Goal: Information Seeking & Learning: Learn about a topic

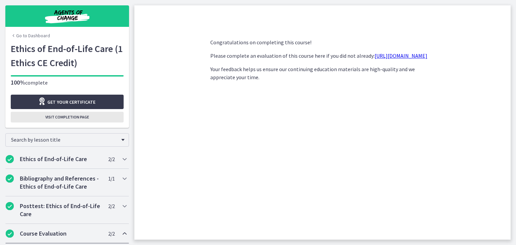
click at [59, 120] on span "Visit completion page" at bounding box center [67, 117] width 44 height 5
click at [73, 118] on span "Visit completion page" at bounding box center [67, 117] width 44 height 5
click at [75, 118] on span "Visit completion page" at bounding box center [67, 117] width 44 height 5
click at [61, 115] on span "Visit completion page" at bounding box center [67, 117] width 44 height 5
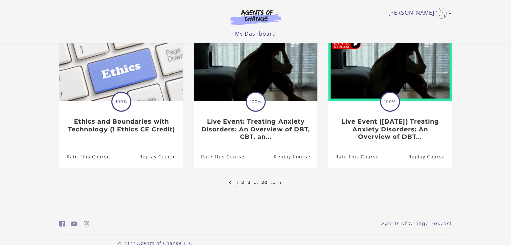
scroll to position [224, 0]
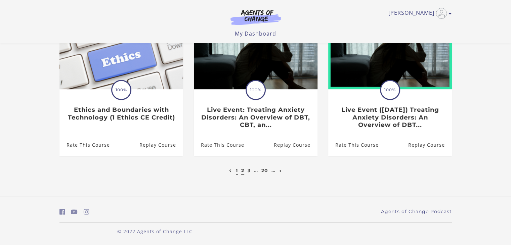
click at [242, 172] on link "2" at bounding box center [242, 171] width 3 height 6
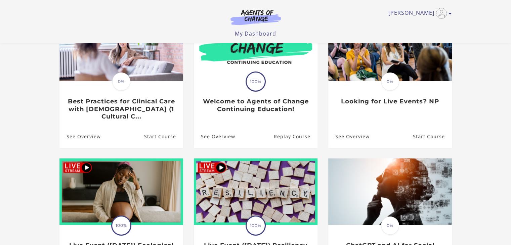
scroll to position [89, 0]
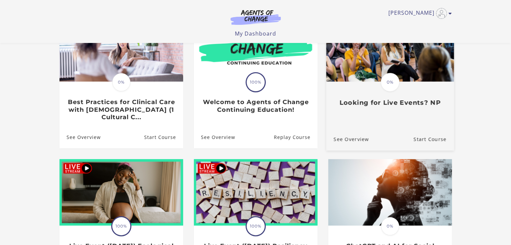
click at [392, 82] on span "0%" at bounding box center [389, 82] width 19 height 19
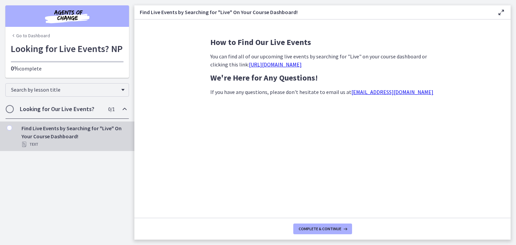
click at [283, 66] on link "https://agentsofchange.thinkific.com/enrollments?q=live+event&status=all" at bounding box center [275, 64] width 53 height 7
click at [34, 36] on link "Go to Dashboard" at bounding box center [30, 35] width 39 height 7
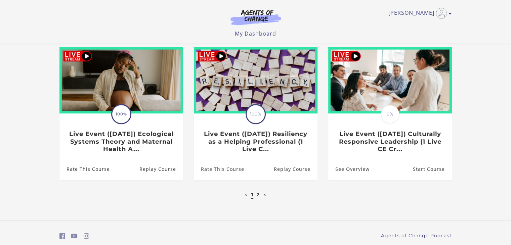
scroll to position [216, 0]
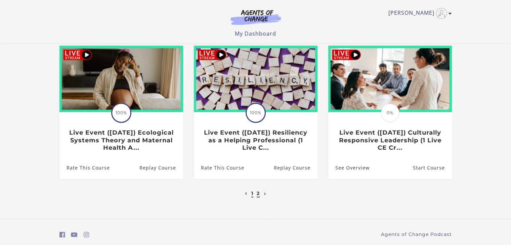
click at [257, 194] on link "2" at bounding box center [258, 193] width 3 height 6
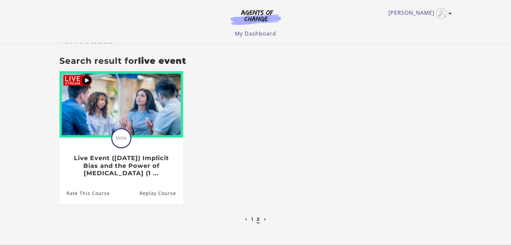
scroll to position [48, 0]
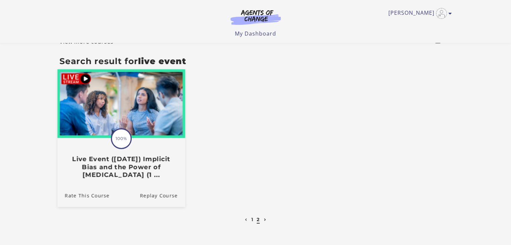
click at [110, 119] on img at bounding box center [121, 104] width 128 height 69
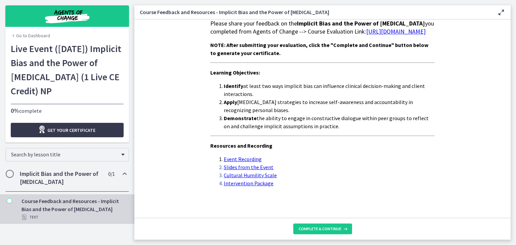
scroll to position [20, 0]
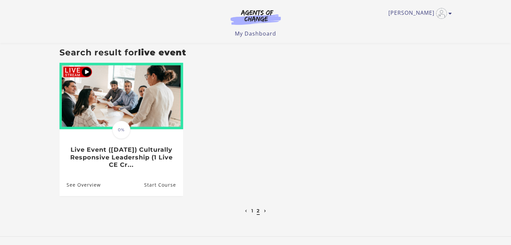
scroll to position [48, 0]
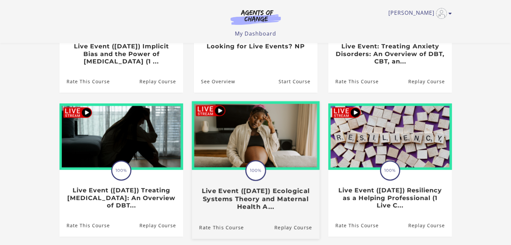
scroll to position [163, 0]
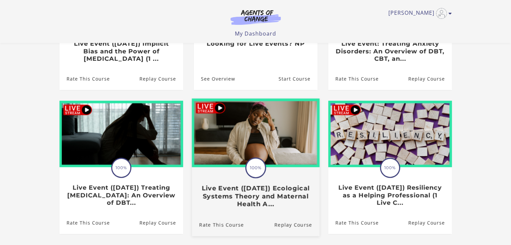
click at [267, 140] on img at bounding box center [255, 132] width 128 height 69
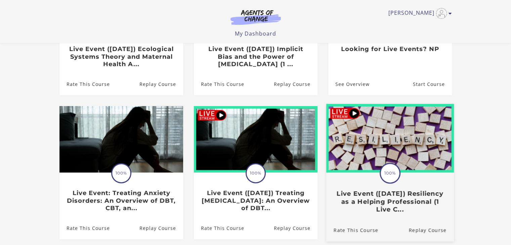
scroll to position [160, 0]
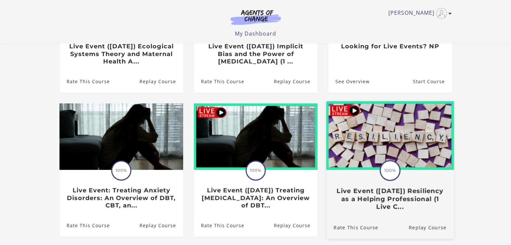
click at [392, 140] on img at bounding box center [390, 135] width 128 height 69
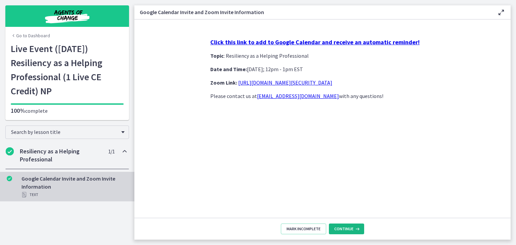
click at [342, 228] on span "Continue" at bounding box center [343, 228] width 19 height 5
click at [353, 230] on icon at bounding box center [356, 228] width 7 height 5
click at [274, 80] on link "https://us02web.zoom.us/j/88255750054?pwd=DCZHAneqF7fKjsTVDnjBNOn9Q5sJ5B.1" at bounding box center [285, 82] width 94 height 7
click at [108, 155] on span "1 / 1 Completed" at bounding box center [111, 151] width 6 height 8
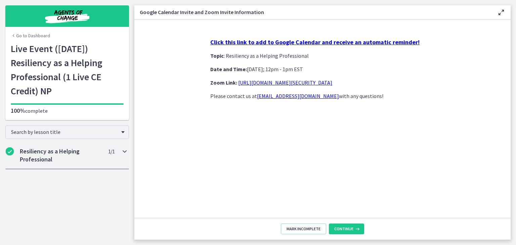
click at [108, 155] on span "1 / 1 Completed" at bounding box center [111, 151] width 6 height 8
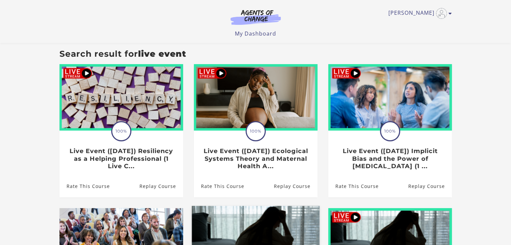
scroll to position [54, 0]
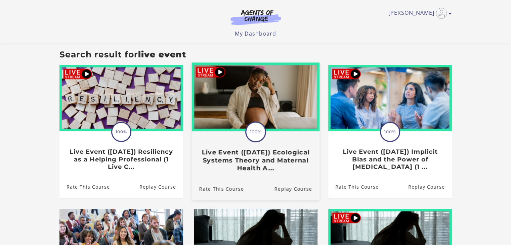
click at [260, 88] on img at bounding box center [255, 97] width 128 height 69
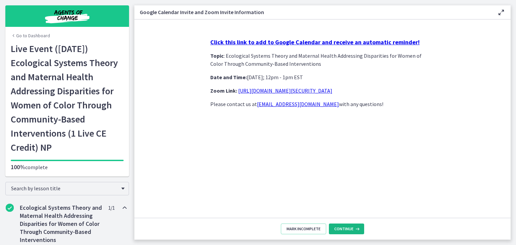
click at [356, 229] on icon at bounding box center [356, 228] width 7 height 5
click at [349, 228] on span "Continue" at bounding box center [343, 228] width 19 height 5
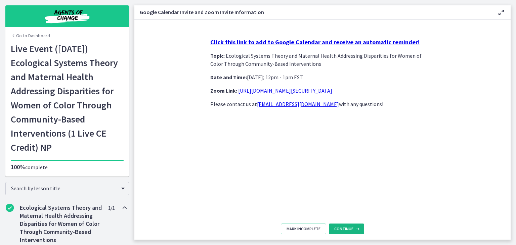
click at [349, 228] on span "Continue" at bounding box center [343, 228] width 19 height 5
click at [297, 89] on link "[URL][DOMAIN_NAME][SECURITY_DATA]" at bounding box center [285, 90] width 94 height 7
click at [346, 232] on button "Continue" at bounding box center [346, 229] width 35 height 11
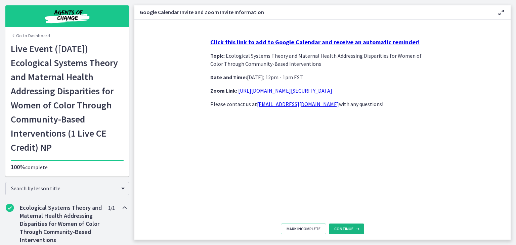
click at [346, 232] on button "Continue" at bounding box center [346, 229] width 35 height 11
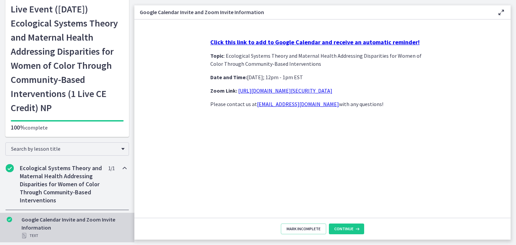
click at [54, 227] on div "Google Calendar Invite and Zoom Invite Information Text" at bounding box center [73, 228] width 105 height 24
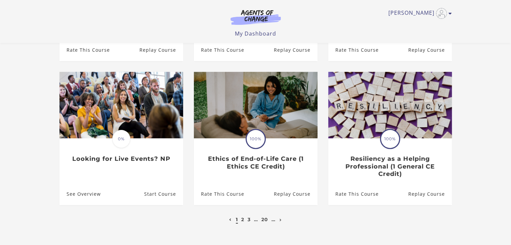
scroll to position [226, 0]
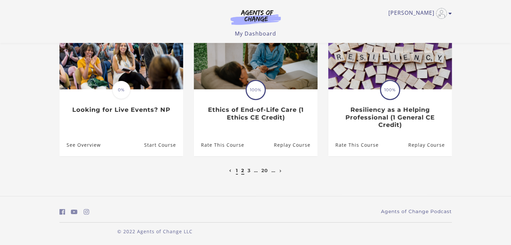
click at [242, 171] on link "2" at bounding box center [242, 171] width 3 height 6
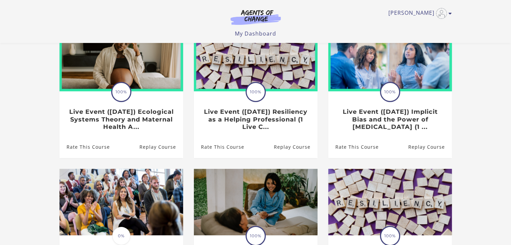
scroll to position [59, 0]
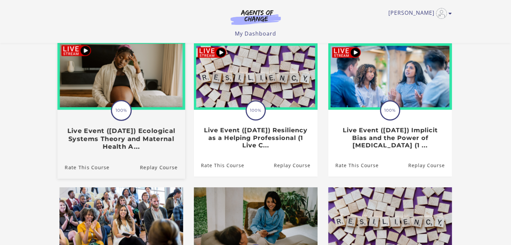
click at [165, 79] on img at bounding box center [121, 75] width 128 height 69
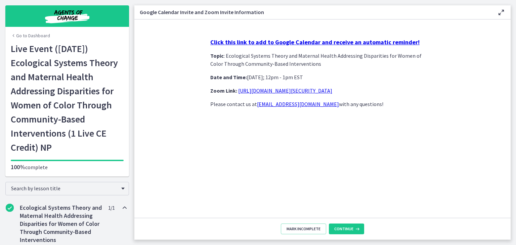
scroll to position [48, 0]
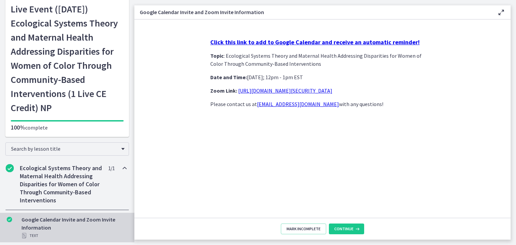
click at [57, 224] on div "Google Calendar Invite and Zoom Invite Information Text" at bounding box center [73, 228] width 105 height 24
click at [95, 173] on h2 "Ecological Systems Theory and Maternal Health Addressing Disparities for Women …" at bounding box center [61, 184] width 82 height 40
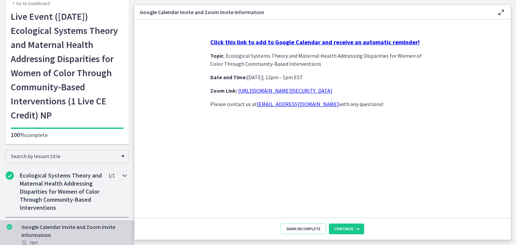
scroll to position [13, 0]
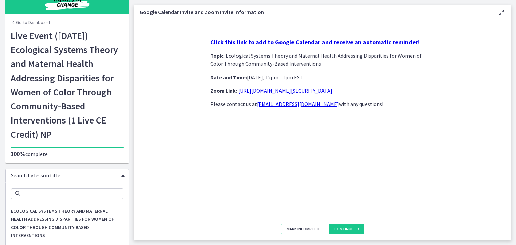
click at [118, 178] on div "Search by lesson title Search Ecological Systems Theory and Maternal Health Add…" at bounding box center [67, 175] width 124 height 13
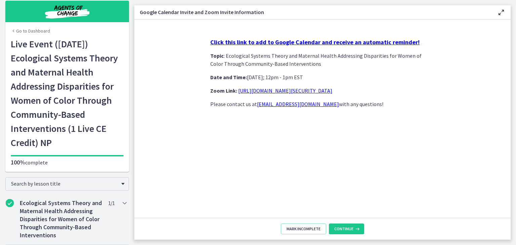
click at [181, 171] on section "Click this link to add to Google Calendar and receive an automatic reminder! To…" at bounding box center [322, 118] width 376 height 198
click at [19, 28] on link "Go to Dashboard" at bounding box center [30, 31] width 39 height 7
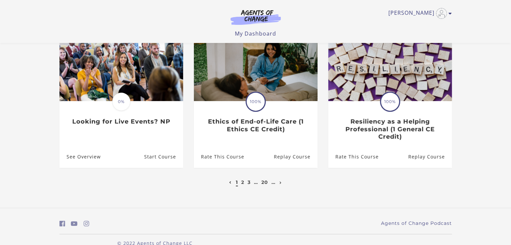
scroll to position [214, 0]
click at [241, 184] on link "2" at bounding box center [242, 182] width 3 height 6
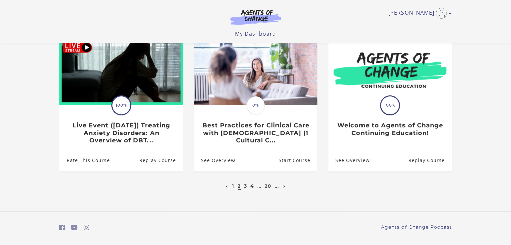
scroll to position [210, 0]
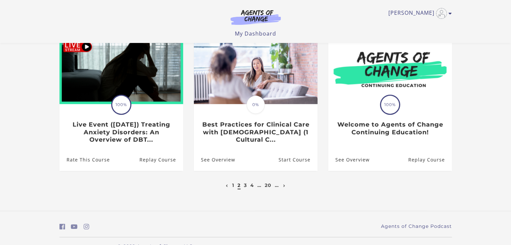
click at [243, 189] on li "3" at bounding box center [245, 185] width 5 height 8
click at [244, 187] on link "3" at bounding box center [245, 185] width 3 height 6
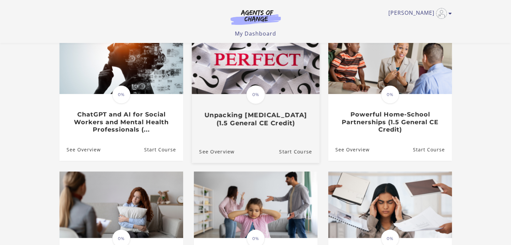
scroll to position [77, 0]
click at [272, 78] on img at bounding box center [255, 59] width 128 height 69
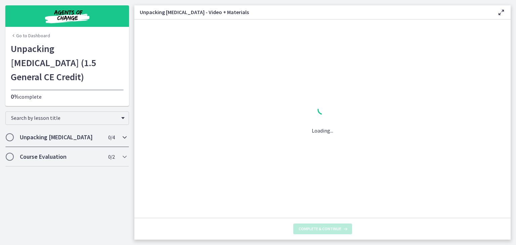
click at [108, 133] on span "0 / 4 Completed" at bounding box center [111, 137] width 6 height 8
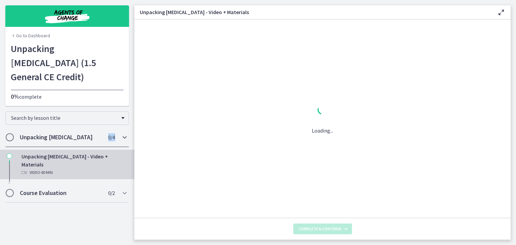
click at [108, 133] on span "0 / 4 Completed" at bounding box center [111, 137] width 6 height 8
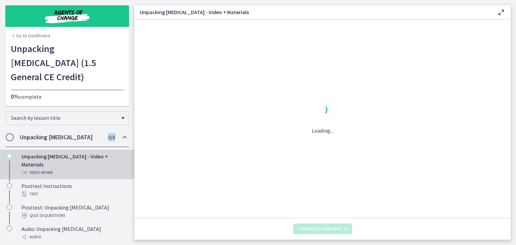
click at [108, 133] on span "0 / 4 Completed" at bounding box center [111, 137] width 6 height 8
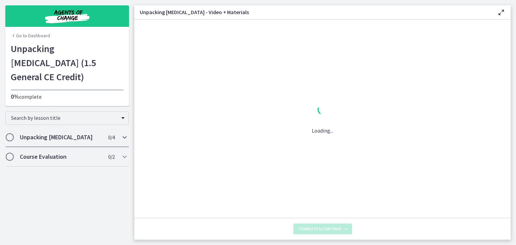
click at [125, 133] on icon "Chapters" at bounding box center [125, 137] width 8 height 8
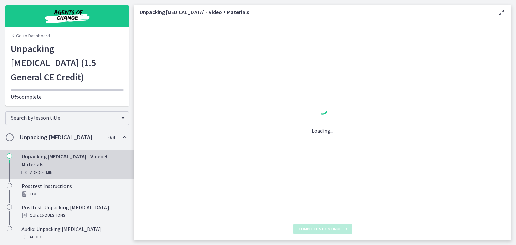
click at [125, 133] on icon "Chapters" at bounding box center [125, 137] width 8 height 8
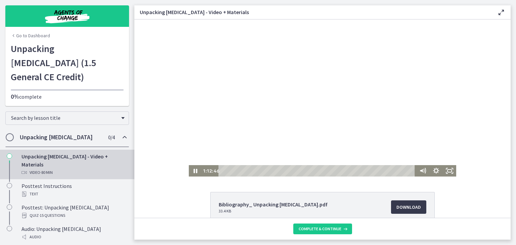
click at [403, 170] on div "Playbar" at bounding box center [317, 170] width 191 height 11
click at [407, 170] on div "Playbar" at bounding box center [317, 170] width 191 height 11
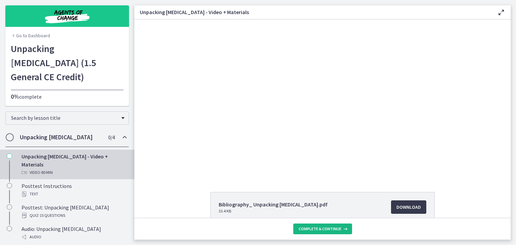
click at [334, 227] on span "Complete & continue" at bounding box center [320, 228] width 43 height 5
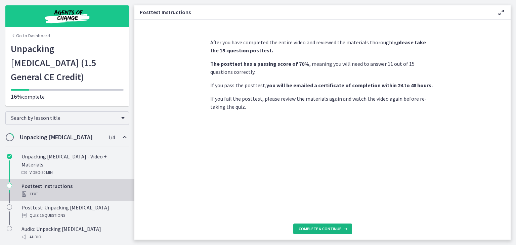
click at [334, 227] on span "Complete & continue" at bounding box center [320, 228] width 43 height 5
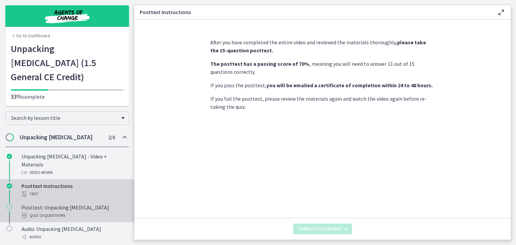
click at [73, 203] on div "Posttest: Unpacking Perfectionism Quiz · 15 Questions" at bounding box center [73, 211] width 105 height 16
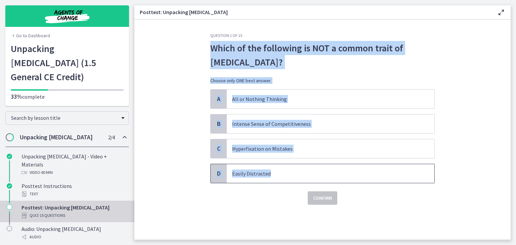
drag, startPoint x: 210, startPoint y: 47, endPoint x: 303, endPoint y: 166, distance: 150.7
click at [303, 166] on div "Question 1 of 15 Which of the following is NOT a common trait of Perfectionism?…" at bounding box center [322, 119] width 224 height 172
copy div "Which of the following is NOT a common trait of Perfectionism? Choose only ONE …"
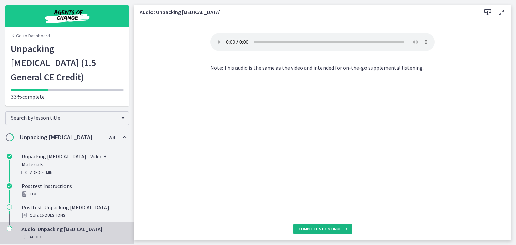
click at [318, 229] on span "Complete & continue" at bounding box center [320, 228] width 43 height 5
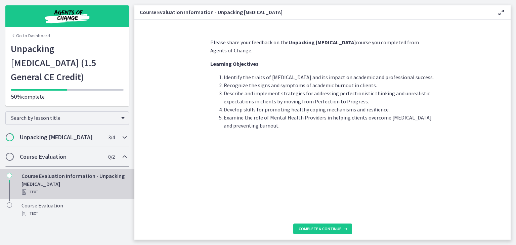
click at [88, 128] on div "Unpacking Perfectionism 3 / 4 Completed" at bounding box center [67, 137] width 124 height 19
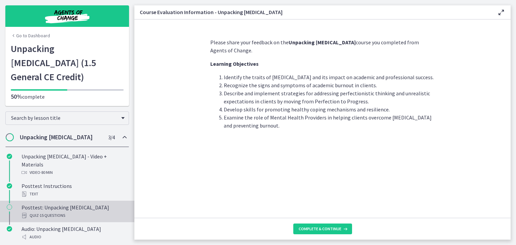
click at [56, 203] on div "Posttest: Unpacking Perfectionism Quiz · 15 Questions" at bounding box center [73, 211] width 105 height 16
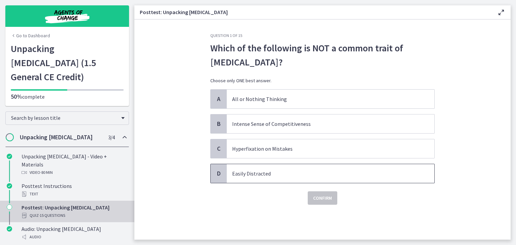
click at [247, 175] on p "Easily Distracted" at bounding box center [323, 174] width 183 height 8
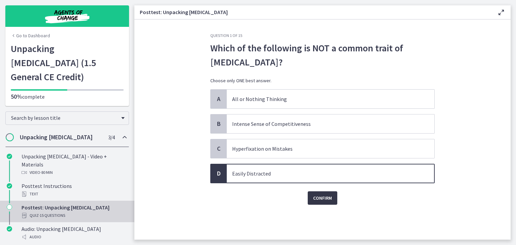
click at [324, 200] on span "Confirm" at bounding box center [322, 198] width 19 height 8
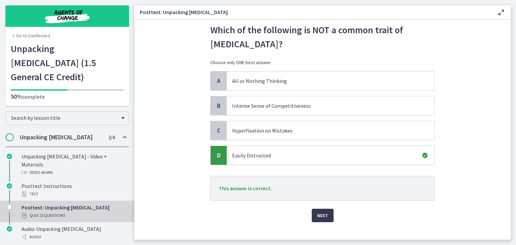
scroll to position [21, 0]
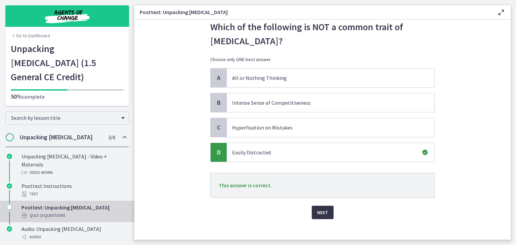
click at [317, 207] on button "Next" at bounding box center [323, 212] width 22 height 13
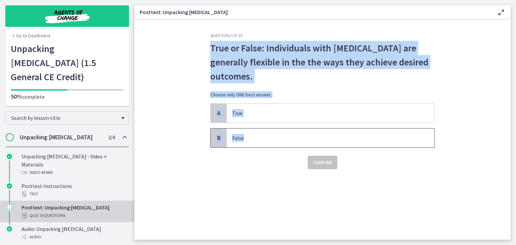
drag, startPoint x: 209, startPoint y: 45, endPoint x: 282, endPoint y: 132, distance: 113.2
click at [282, 132] on div "Question 2 of 15 True or False: Individuals with perfectionism are generally fl…" at bounding box center [322, 136] width 235 height 207
copy div "True or False: Individuals with perfectionism are generally flexible in the the…"
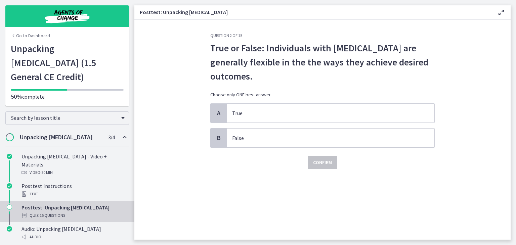
click at [175, 188] on section "Question 2 of 15 True or False: Individuals with perfectionism are generally fl…" at bounding box center [322, 129] width 376 height 220
click at [242, 143] on span "False" at bounding box center [331, 138] width 208 height 19
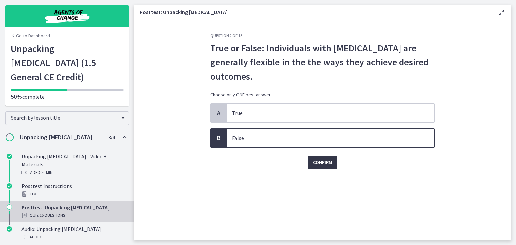
click at [326, 165] on span "Confirm" at bounding box center [322, 163] width 19 height 8
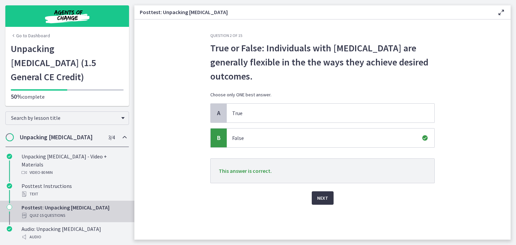
click at [327, 196] on span "Next" at bounding box center [322, 198] width 11 height 8
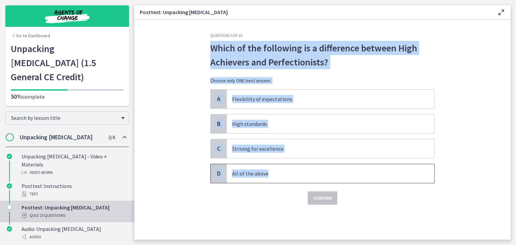
drag, startPoint x: 212, startPoint y: 46, endPoint x: 277, endPoint y: 166, distance: 136.3
click at [277, 166] on div "Question 3 of 15 Which of the following is a difference between High Achievers …" at bounding box center [322, 119] width 224 height 172
copy div "Which of the following is a difference between High Achievers and Perfectionist…"
click at [190, 102] on section "Question 3 of 15 Which of the following is a difference between High Achievers …" at bounding box center [322, 129] width 376 height 220
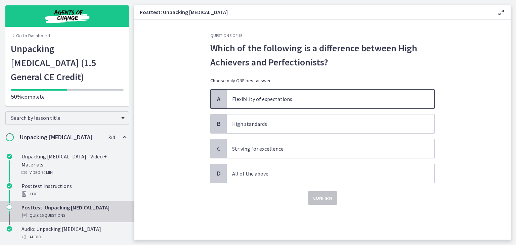
click at [234, 95] on p "Flexibility of expectations" at bounding box center [323, 99] width 183 height 8
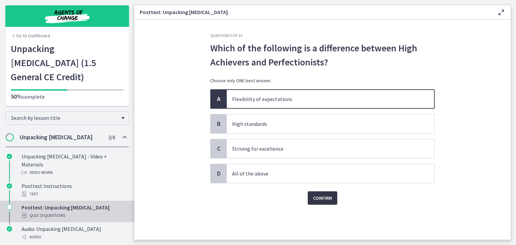
click at [319, 199] on span "Confirm" at bounding box center [322, 198] width 19 height 8
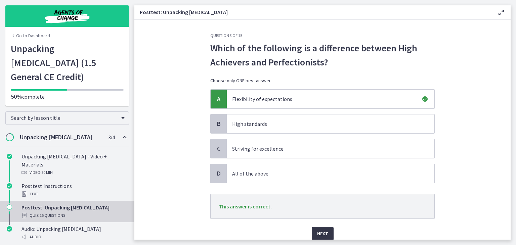
click at [317, 232] on span "Next" at bounding box center [322, 234] width 11 height 8
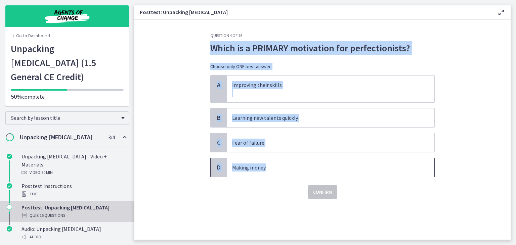
drag, startPoint x: 210, startPoint y: 48, endPoint x: 277, endPoint y: 161, distance: 130.7
click at [277, 161] on div "Question 4 of 15 Which is a PRIMARY motivation for perfectionists? Choose only …" at bounding box center [322, 136] width 235 height 207
copy div "Which is a PRIMARY motivation for perfectionists? Choose only ONE best answer. …"
click at [186, 160] on section "Question 4 of 15 Which is a PRIMARY motivation for perfectionists? Choose only …" at bounding box center [322, 129] width 376 height 220
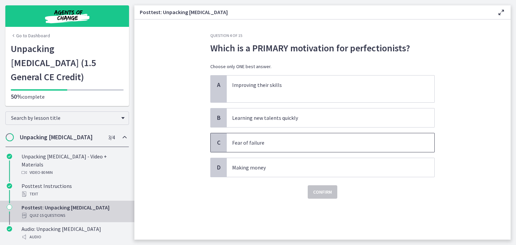
click at [247, 143] on p "Fear of failure" at bounding box center [323, 143] width 183 height 8
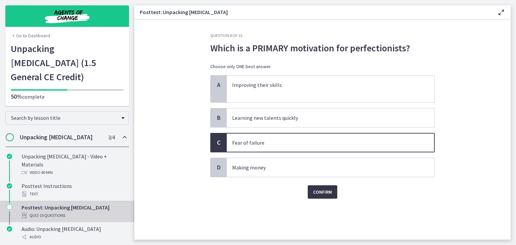
click at [320, 192] on span "Confirm" at bounding box center [322, 192] width 19 height 8
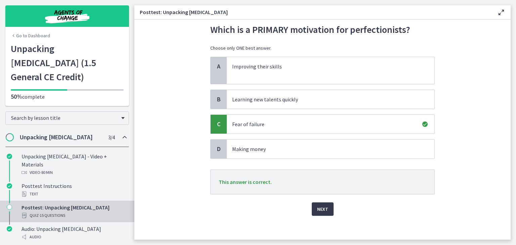
scroll to position [19, 0]
click at [320, 210] on span "Next" at bounding box center [322, 209] width 11 height 8
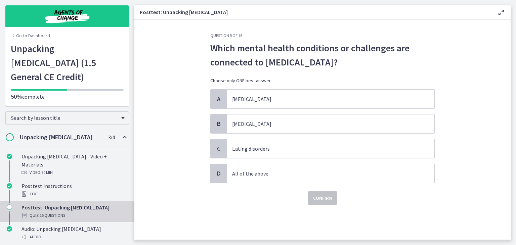
click at [173, 64] on section "Question 5 of 15 Which mental health conditions or challenges are connected to …" at bounding box center [322, 129] width 376 height 220
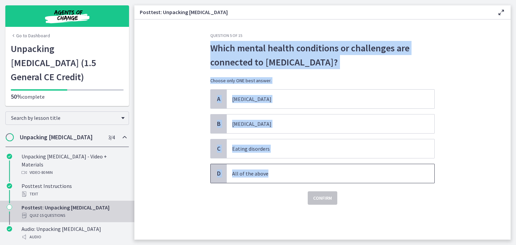
drag, startPoint x: 211, startPoint y: 44, endPoint x: 276, endPoint y: 166, distance: 138.4
click at [276, 166] on div "Question 5 of 15 Which mental health conditions or challenges are connected to …" at bounding box center [322, 119] width 224 height 172
copy div "Which mental health conditions or challenges are connected to perfectionism? Ch…"
click at [251, 171] on p "All of the above" at bounding box center [323, 174] width 183 height 8
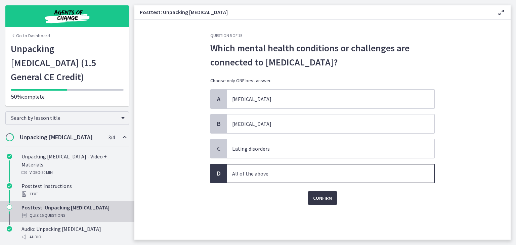
click at [317, 199] on span "Confirm" at bounding box center [322, 198] width 19 height 8
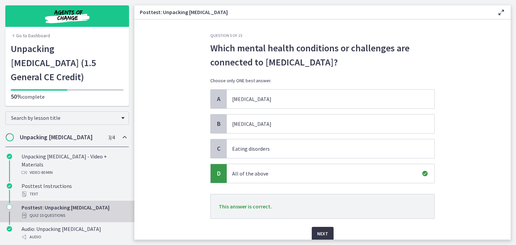
click at [320, 233] on span "Next" at bounding box center [322, 234] width 11 height 8
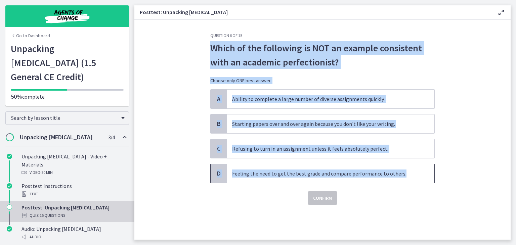
drag, startPoint x: 210, startPoint y: 45, endPoint x: 406, endPoint y: 167, distance: 230.5
click at [406, 167] on div "Question 6 of 15 Which of the following is NOT an example consistent with an ac…" at bounding box center [322, 119] width 224 height 172
copy div "Which of the following is NOT an example consistent with an academic perfection…"
click at [273, 93] on span "Ability to complete a large number of diverse assignments quickly." at bounding box center [331, 99] width 208 height 19
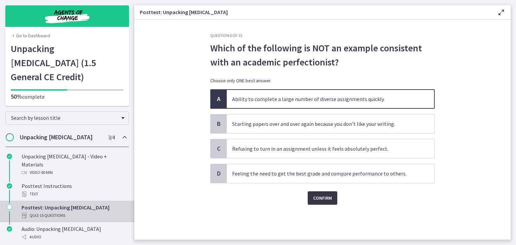
click at [320, 200] on span "Confirm" at bounding box center [322, 198] width 19 height 8
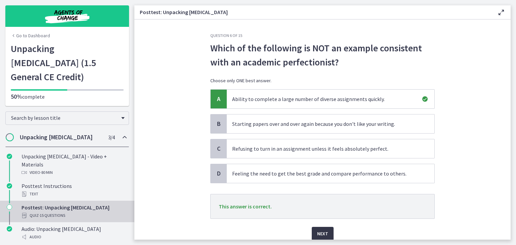
click at [317, 231] on span "Next" at bounding box center [322, 234] width 11 height 8
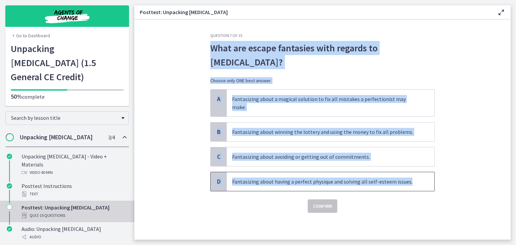
drag, startPoint x: 211, startPoint y: 43, endPoint x: 409, endPoint y: 171, distance: 236.4
click at [409, 171] on div "Question 7 of 15 What are escape fantasies with regards to perfectionism? Choos…" at bounding box center [322, 123] width 224 height 180
copy div "What are escape fantasies with regards to perfectionism? Choose only ONE best a…"
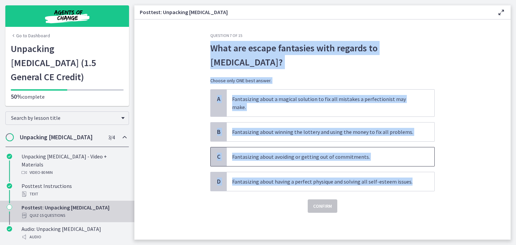
click at [285, 153] on p "Fantasizing about avoiding or getting out of commitments." at bounding box center [323, 157] width 183 height 8
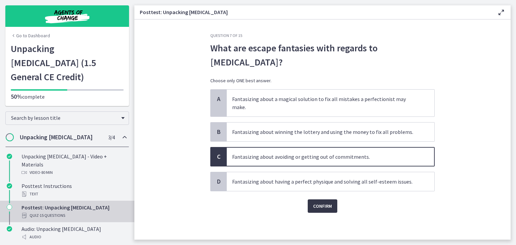
click at [314, 202] on span "Confirm" at bounding box center [322, 206] width 19 height 8
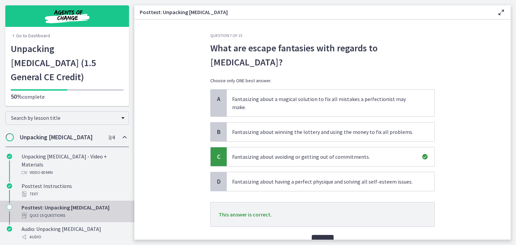
click at [317, 238] on span "Next" at bounding box center [322, 242] width 11 height 8
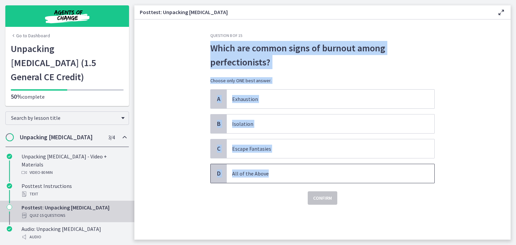
drag, startPoint x: 209, startPoint y: 46, endPoint x: 273, endPoint y: 172, distance: 141.0
click at [273, 172] on div "Question 8 of 15 Which are common signs of burnout among perfectionists? Choose…" at bounding box center [322, 136] width 235 height 207
click at [183, 110] on section "Question 8 of 15 Which are common signs of burnout among perfectionists? Choose…" at bounding box center [322, 129] width 376 height 220
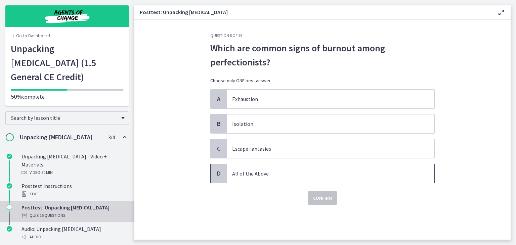
click at [258, 170] on p "All of the Above" at bounding box center [323, 174] width 183 height 8
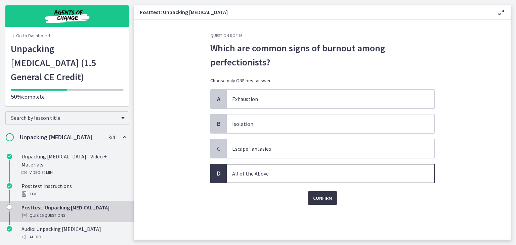
click at [322, 202] on button "Confirm" at bounding box center [323, 197] width 30 height 13
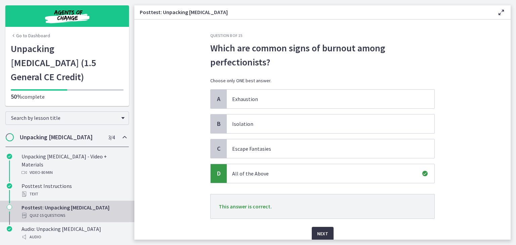
click at [318, 230] on span "Next" at bounding box center [322, 234] width 11 height 8
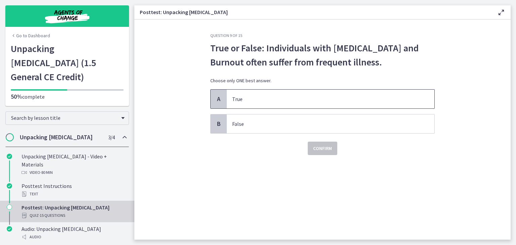
click at [241, 101] on p "True" at bounding box center [323, 99] width 183 height 8
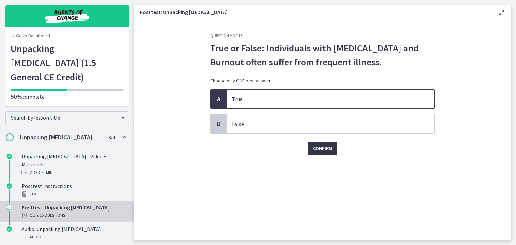
click at [314, 153] on button "Confirm" at bounding box center [323, 148] width 30 height 13
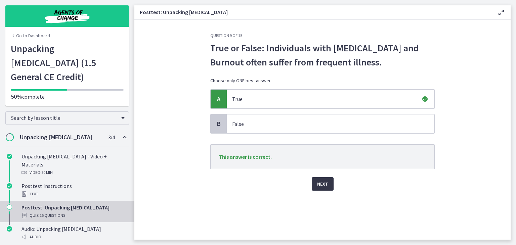
click at [323, 183] on span "Next" at bounding box center [322, 184] width 11 height 8
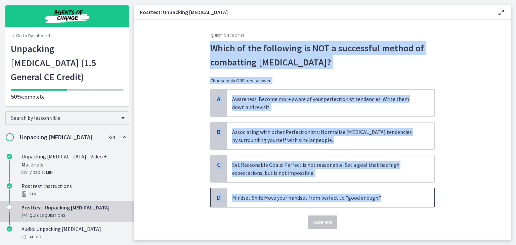
drag, startPoint x: 210, startPoint y: 48, endPoint x: 381, endPoint y: 190, distance: 223.0
click at [381, 190] on div "Question 10 of 15 Which of the following is NOT a successful method of combatti…" at bounding box center [322, 136] width 235 height 207
copy div "Which of the following is NOT a successful method of combatting Perfectionism? …"
click at [199, 112] on section "Question 10 of 15 Which of the following is NOT a successful method of combatti…" at bounding box center [322, 129] width 376 height 220
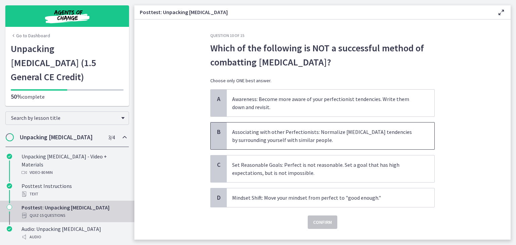
click at [273, 131] on p "Associating with other Perfectionists: Normalize perfectionism tendencies by su…" at bounding box center [323, 136] width 183 height 16
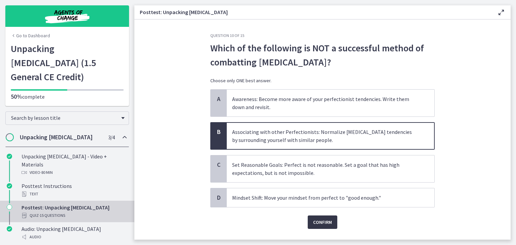
click at [327, 221] on span "Confirm" at bounding box center [322, 222] width 19 height 8
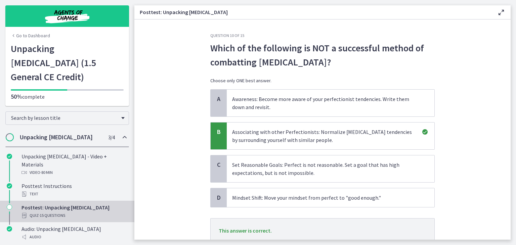
click at [327, 221] on p "This answer is correct." at bounding box center [322, 230] width 224 height 25
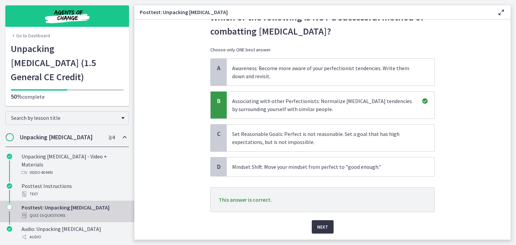
click at [322, 222] on button "Next" at bounding box center [323, 226] width 22 height 13
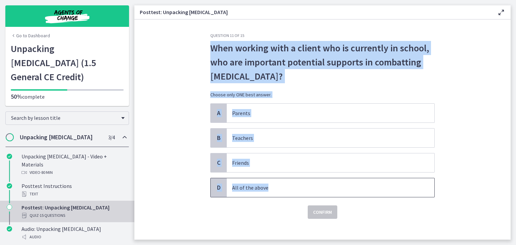
drag, startPoint x: 208, startPoint y: 44, endPoint x: 266, endPoint y: 187, distance: 155.0
click at [266, 187] on div "Question 11 of 15 When working with a client who is currently in school, who ar…" at bounding box center [322, 126] width 224 height 186
copy div "When working with a client who is currently in school, who are important potent…"
click at [191, 172] on section "Question 11 of 15 When working with a client who is currently in school, who ar…" at bounding box center [322, 129] width 376 height 220
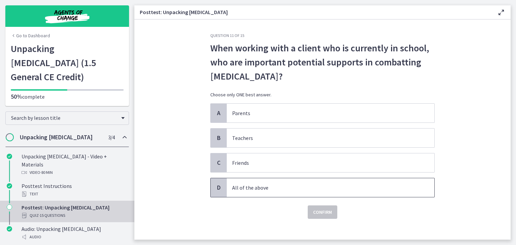
click at [248, 193] on span "All of the above" at bounding box center [331, 187] width 208 height 19
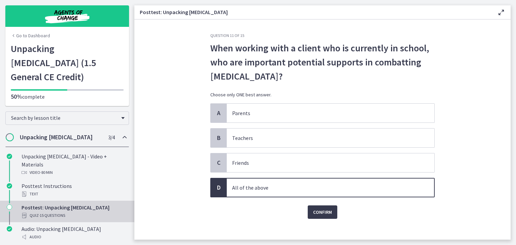
click at [313, 219] on div "Question 11 of 15 When working with a client who is currently in school, who ar…" at bounding box center [322, 136] width 235 height 207
click at [321, 217] on button "Confirm" at bounding box center [323, 212] width 30 height 13
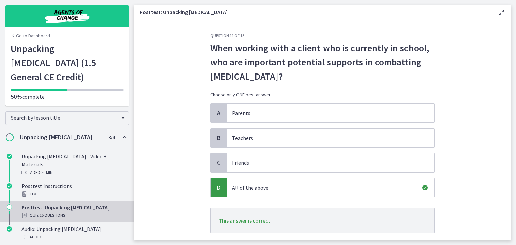
scroll to position [25, 0]
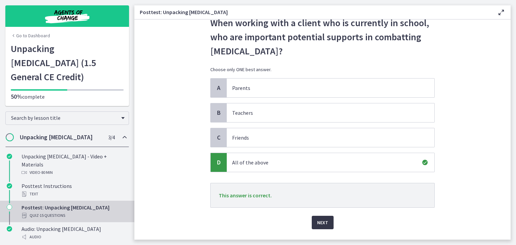
click at [317, 227] on button "Next" at bounding box center [323, 222] width 22 height 13
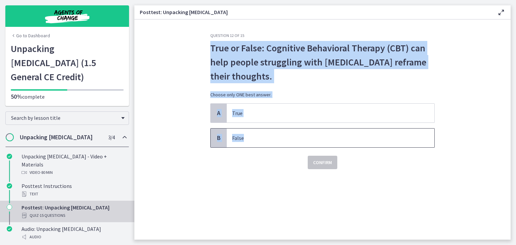
drag, startPoint x: 210, startPoint y: 46, endPoint x: 265, endPoint y: 131, distance: 101.4
click at [265, 131] on div "Question 12 of 15 True or False: Cognitive Behavioral Therapy (CBT) can help pe…" at bounding box center [322, 136] width 235 height 207
copy div "True or False: Cognitive Behavioral Therapy (CBT) can help people struggling wi…"
click at [277, 107] on span "True" at bounding box center [331, 113] width 208 height 19
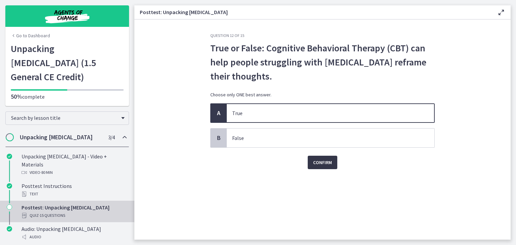
click at [324, 162] on span "Confirm" at bounding box center [322, 163] width 19 height 8
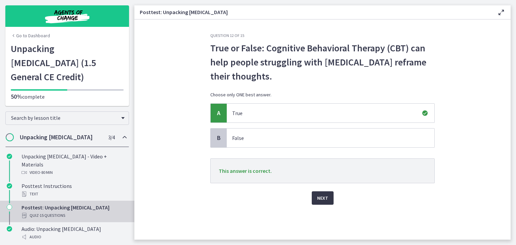
click at [326, 199] on span "Next" at bounding box center [322, 198] width 11 height 8
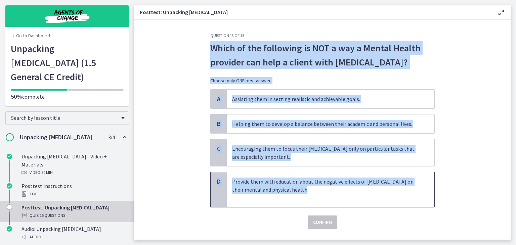
drag, startPoint x: 249, startPoint y: 74, endPoint x: 371, endPoint y: 188, distance: 166.8
click at [371, 188] on div "Question 13 of 15 Which of the following is NOT a way a Mental Health provider …" at bounding box center [322, 136] width 235 height 207
copy div "Which of the following is NOT a way a Mental Health provider can help a client …"
click at [271, 153] on p "Encouraging them to focus their perfectionism only on particular tasks that are…" at bounding box center [323, 153] width 183 height 16
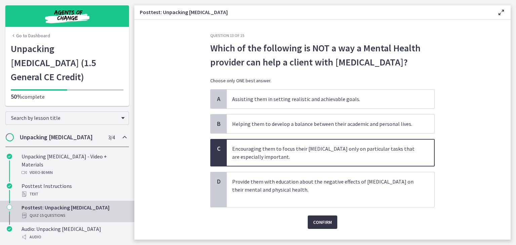
click at [320, 217] on button "Confirm" at bounding box center [323, 222] width 30 height 13
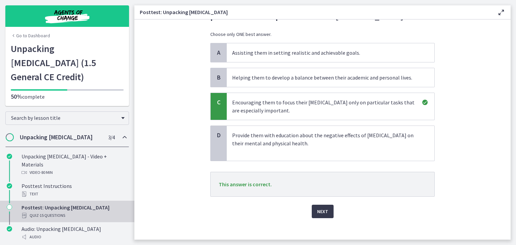
scroll to position [47, 0]
click at [330, 205] on button "Next" at bounding box center [323, 211] width 22 height 13
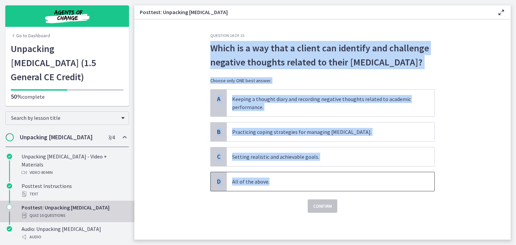
drag, startPoint x: 209, startPoint y: 48, endPoint x: 318, endPoint y: 173, distance: 165.9
click at [318, 173] on div "Question 14 of 15 Which is a way that a client can identify and challenge negat…" at bounding box center [322, 136] width 235 height 207
copy div "Which is a way that a client can identify and challenge negative thoughts relat…"
click at [232, 111] on span "Keeping a thought diary and recording negative thoughts related to academic per…" at bounding box center [331, 103] width 208 height 27
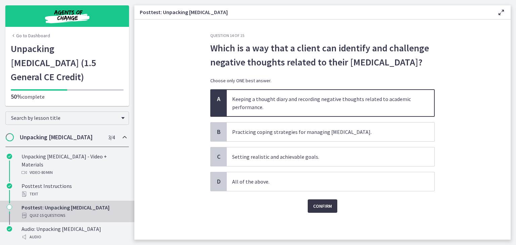
click at [322, 211] on button "Confirm" at bounding box center [323, 205] width 30 height 13
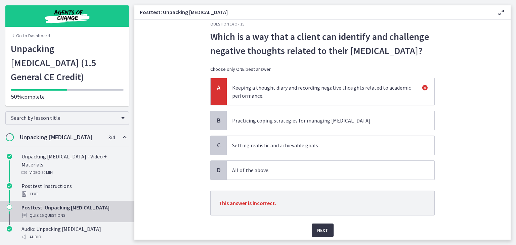
scroll to position [12, 0]
click at [318, 229] on span "Next" at bounding box center [322, 230] width 11 height 8
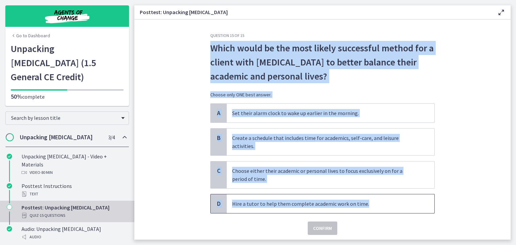
drag, startPoint x: 208, startPoint y: 43, endPoint x: 362, endPoint y: 196, distance: 217.0
click at [362, 196] on div "Question 15 of 15 Which would be the most likely successful method for a client…" at bounding box center [322, 134] width 224 height 202
copy div "Which would be the most likely successful method for a client with perfectionis…"
click at [271, 141] on p "Create a schedule that includes time for academics, self-care, and leisure acti…" at bounding box center [323, 142] width 183 height 16
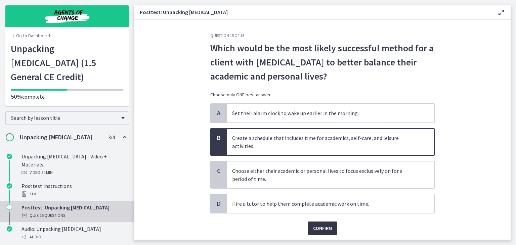
click at [322, 223] on button "Confirm" at bounding box center [323, 228] width 30 height 13
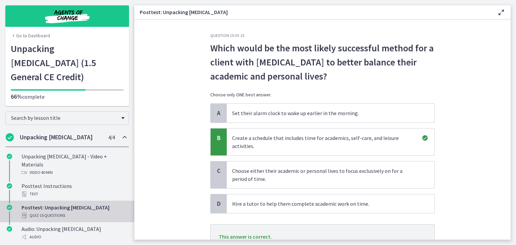
scroll to position [57, 0]
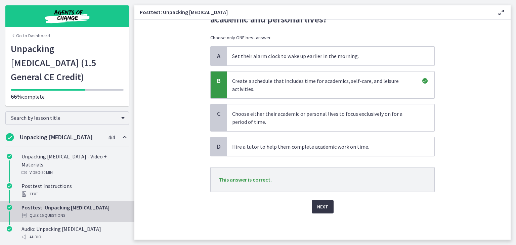
click at [317, 203] on span "Next" at bounding box center [322, 207] width 11 height 8
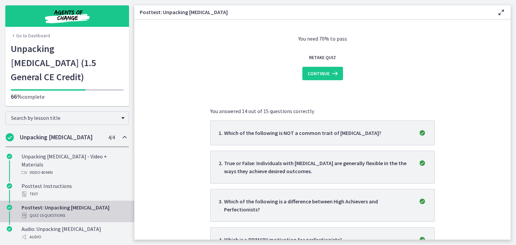
scroll to position [0, 0]
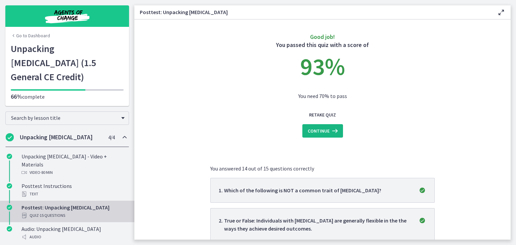
click at [321, 134] on span "Continue" at bounding box center [319, 131] width 22 height 8
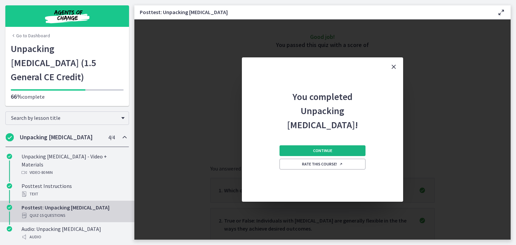
click at [335, 154] on button "Continue" at bounding box center [322, 150] width 86 height 11
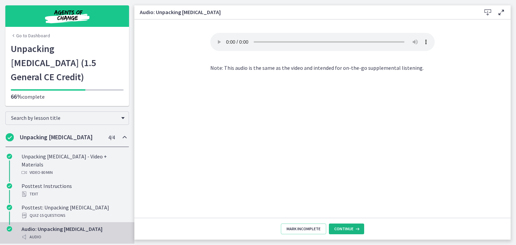
click at [343, 228] on span "Continue" at bounding box center [343, 228] width 19 height 5
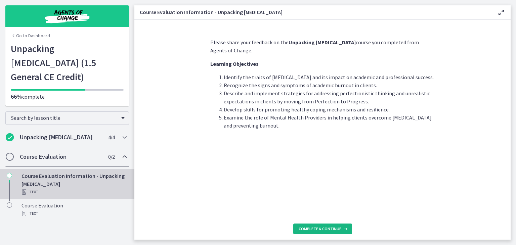
click at [330, 227] on span "Complete & continue" at bounding box center [320, 228] width 43 height 5
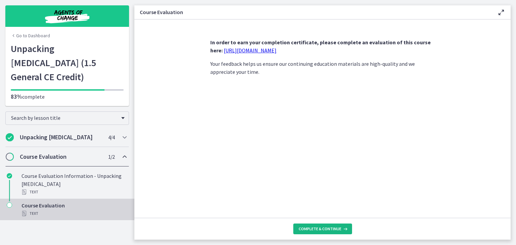
click at [330, 227] on span "Complete & continue" at bounding box center [320, 228] width 43 height 5
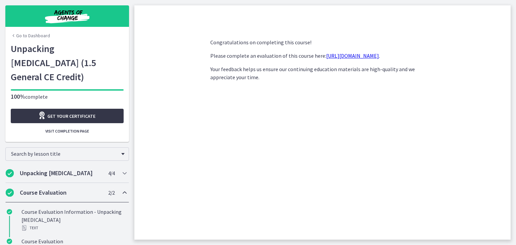
click at [89, 112] on span "Get your certificate" at bounding box center [71, 116] width 48 height 8
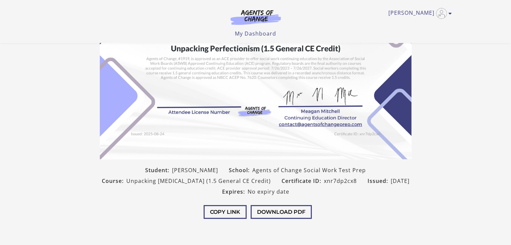
scroll to position [77, 0]
drag, startPoint x: 271, startPoint y: 212, endPoint x: 274, endPoint y: 199, distance: 12.4
click at [274, 199] on div "Copy Link Download PDF" at bounding box center [255, 213] width 322 height 32
click at [267, 210] on button "Download PDF" at bounding box center [281, 212] width 61 height 14
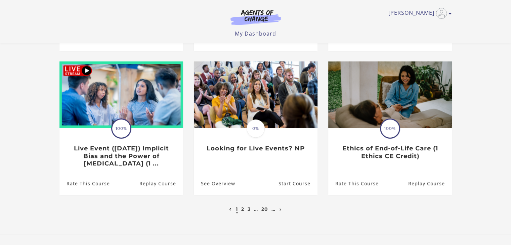
scroll to position [185, 0]
click at [248, 211] on link "3" at bounding box center [248, 209] width 3 height 6
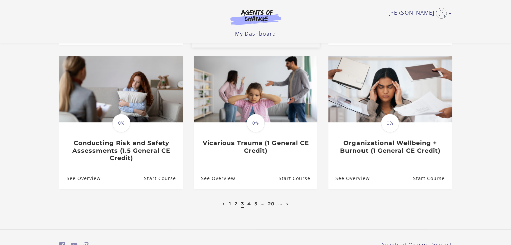
scroll to position [192, 0]
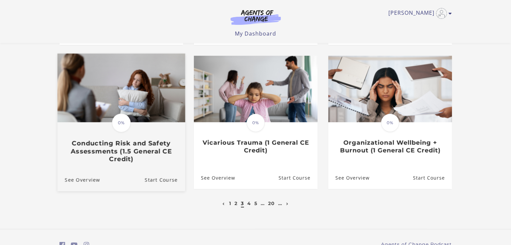
click at [155, 113] on img at bounding box center [121, 87] width 128 height 69
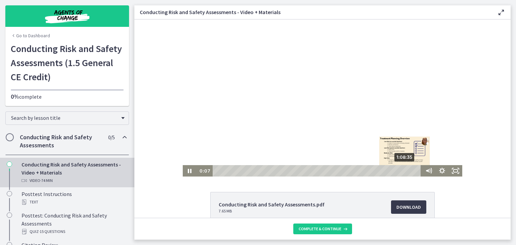
click at [403, 171] on div "1:08:35" at bounding box center [317, 170] width 203 height 11
click at [412, 171] on div "1:11:52" at bounding box center [317, 170] width 203 height 11
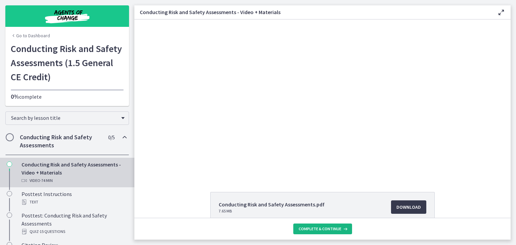
click at [337, 227] on span "Complete & continue" at bounding box center [320, 228] width 43 height 5
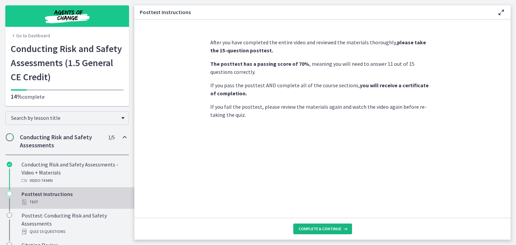
click at [337, 227] on span "Complete & continue" at bounding box center [320, 228] width 43 height 5
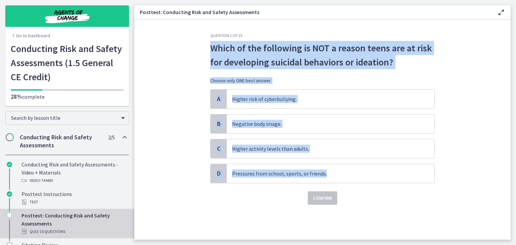
drag, startPoint x: 211, startPoint y: 45, endPoint x: 334, endPoint y: 160, distance: 168.7
click at [334, 160] on div "Question 1 of 15 Which of the following is NOT a reason teens are at risk for d…" at bounding box center [322, 119] width 224 height 172
copy div "Which of the following is NOT a reason teens are at risk for developing suicida…"
click at [267, 150] on p "Higher activity levels than adults." at bounding box center [323, 149] width 183 height 8
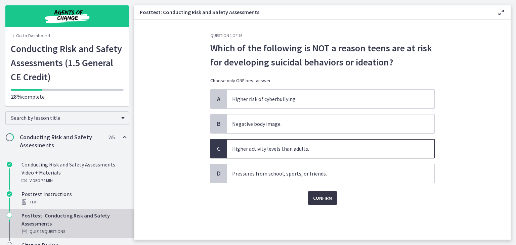
click at [329, 197] on span "Confirm" at bounding box center [322, 198] width 19 height 8
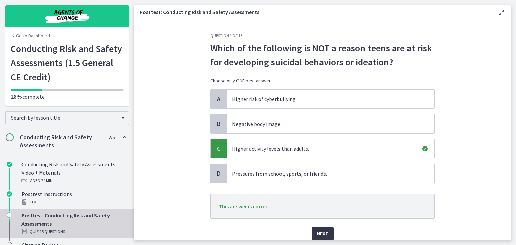
click at [321, 235] on span "Next" at bounding box center [322, 234] width 11 height 8
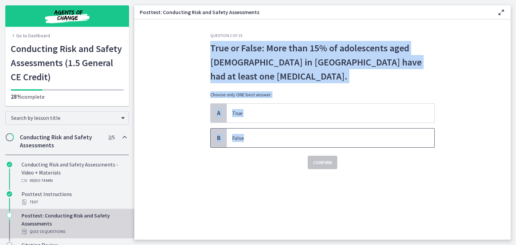
drag, startPoint x: 211, startPoint y: 45, endPoint x: 301, endPoint y: 130, distance: 124.0
click at [301, 130] on div "Question 2 of 15 True or False: More than 15% of adolescents aged [DEMOGRAPHIC_…" at bounding box center [322, 101] width 224 height 136
copy div "True or False: More than 15% of adolescents aged [DEMOGRAPHIC_DATA] in [GEOGRAP…"
click at [232, 115] on p "True" at bounding box center [323, 113] width 183 height 8
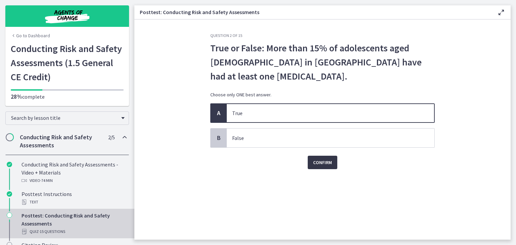
click at [315, 164] on span "Confirm" at bounding box center [322, 163] width 19 height 8
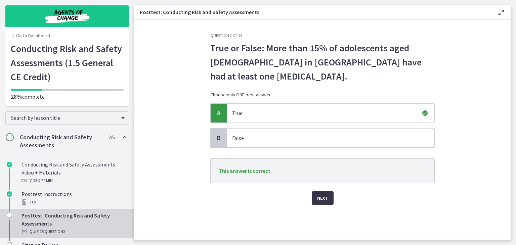
click at [325, 200] on span "Next" at bounding box center [322, 198] width 11 height 8
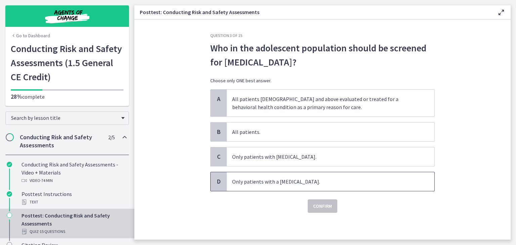
drag, startPoint x: 210, startPoint y: 45, endPoint x: 318, endPoint y: 176, distance: 169.8
click at [318, 176] on div "Question 3 of 15 Who in the adolescent population should be screened for [MEDIC…" at bounding box center [322, 123] width 224 height 180
copy div "Who in the adolescent population should be screened for [MEDICAL_DATA]? Choose …"
click at [266, 132] on p "All patients." at bounding box center [323, 132] width 183 height 8
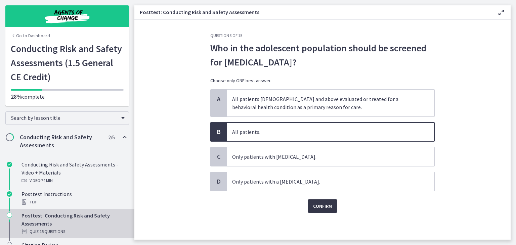
click at [319, 203] on span "Confirm" at bounding box center [322, 206] width 19 height 8
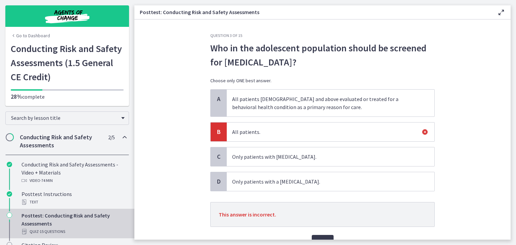
scroll to position [11, 0]
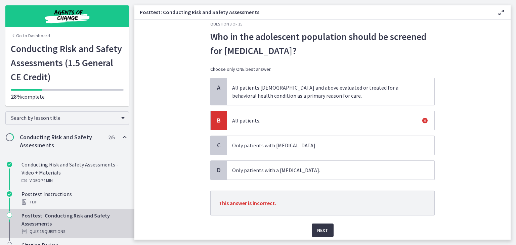
click at [320, 226] on span "Next" at bounding box center [322, 230] width 11 height 8
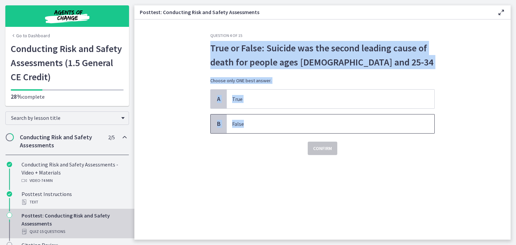
drag, startPoint x: 210, startPoint y: 43, endPoint x: 305, endPoint y: 114, distance: 118.8
click at [305, 114] on div "Question 4 of 15 True or False: Suicide was the second leading cause of death f…" at bounding box center [322, 136] width 235 height 207
drag, startPoint x: 268, startPoint y: 40, endPoint x: 244, endPoint y: 53, distance: 27.1
drag, startPoint x: 244, startPoint y: 53, endPoint x: 254, endPoint y: 55, distance: 10.0
click at [254, 55] on p "True or False: Suicide was the second leading cause of death for people ages [D…" at bounding box center [322, 55] width 224 height 28
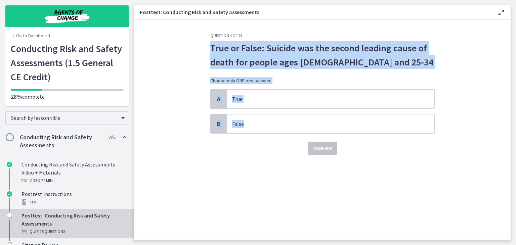
copy div "True or False: Suicide was the second leading cause of death for people ages [D…"
click at [271, 100] on p "True" at bounding box center [323, 99] width 183 height 8
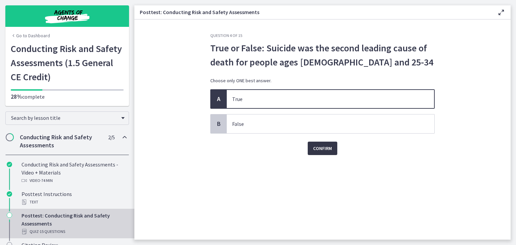
click at [320, 144] on span "Confirm" at bounding box center [322, 148] width 19 height 8
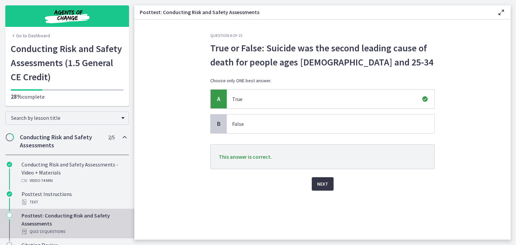
click at [321, 186] on span "Next" at bounding box center [322, 184] width 11 height 8
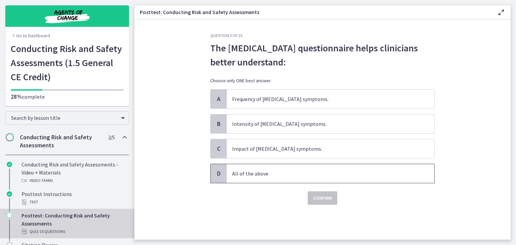
click at [267, 178] on span "All of the above" at bounding box center [331, 173] width 208 height 19
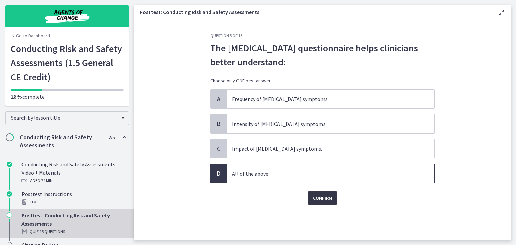
click at [316, 198] on span "Confirm" at bounding box center [322, 198] width 19 height 8
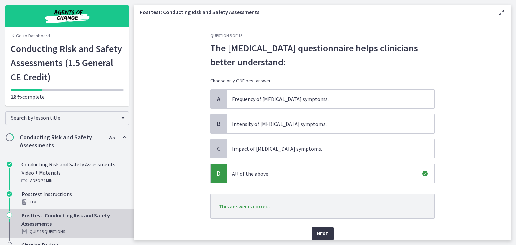
click at [323, 231] on span "Next" at bounding box center [322, 234] width 11 height 8
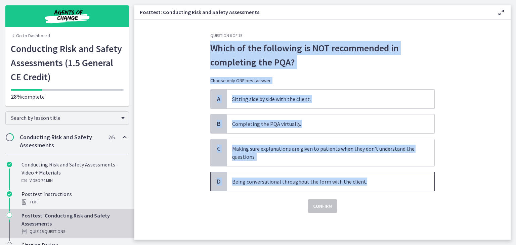
drag, startPoint x: 210, startPoint y: 44, endPoint x: 363, endPoint y: 179, distance: 204.4
click at [363, 179] on div "Question 6 of 15 Which of the following is NOT recommended in completing the PQ…" at bounding box center [322, 136] width 235 height 207
copy div "Which of the following is NOT recommended in completing the PQA? Choose only ON…"
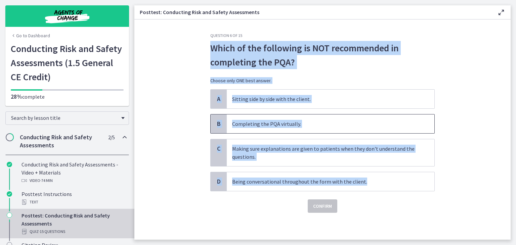
click at [278, 124] on p "Completing the PQA virtually." at bounding box center [323, 124] width 183 height 8
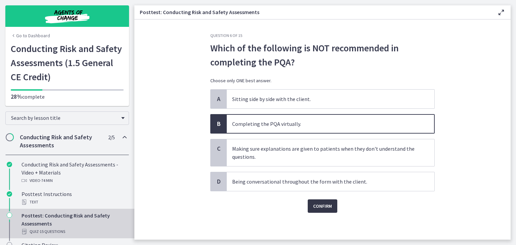
click at [334, 205] on button "Confirm" at bounding box center [323, 205] width 30 height 13
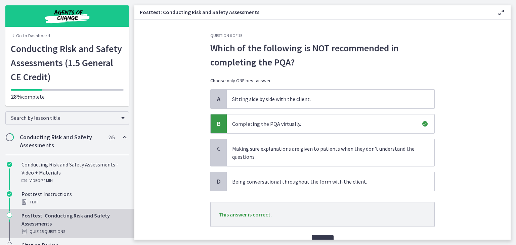
scroll to position [19, 0]
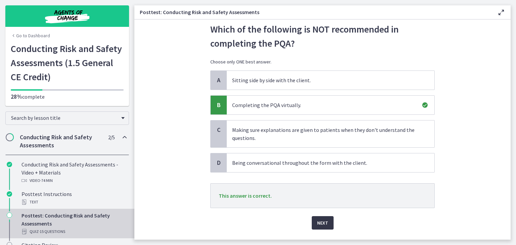
click at [318, 222] on span "Next" at bounding box center [322, 223] width 11 height 8
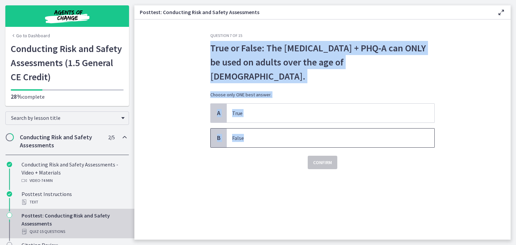
drag, startPoint x: 209, startPoint y: 45, endPoint x: 277, endPoint y: 127, distance: 106.4
click at [277, 127] on div "Question 7 of 15 True or False: The [MEDICAL_DATA] + PHQ-A can ONLY be used on …" at bounding box center [322, 136] width 235 height 207
copy div "True or False: The [MEDICAL_DATA] + PHQ-A can ONLY be used on adults over the a…"
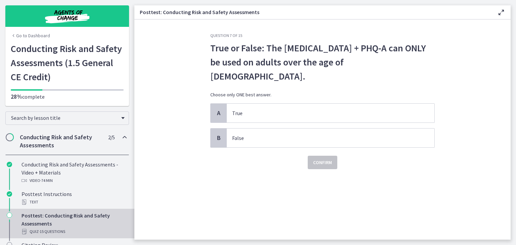
click at [218, 148] on div "Confirm" at bounding box center [322, 158] width 224 height 21
click at [255, 134] on p "False" at bounding box center [323, 138] width 183 height 8
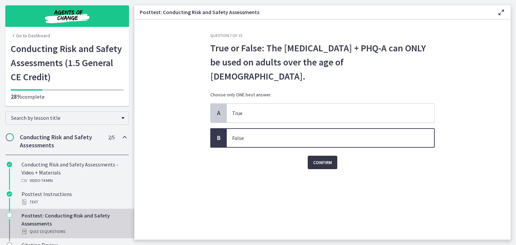
click at [318, 159] on span "Confirm" at bounding box center [322, 163] width 19 height 8
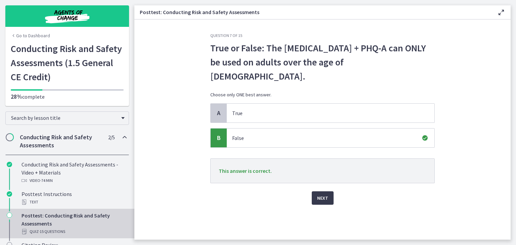
click at [323, 191] on div "Question 7 of 15 True or False: The [MEDICAL_DATA] + PHQ-A can ONLY be used on …" at bounding box center [322, 136] width 235 height 207
click at [322, 194] on span "Next" at bounding box center [322, 198] width 11 height 8
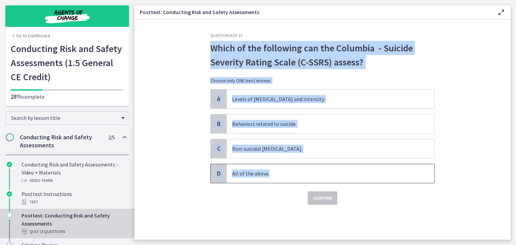
drag, startPoint x: 210, startPoint y: 47, endPoint x: 286, endPoint y: 172, distance: 146.8
click at [286, 172] on div "Question 8 of 15 Which of the following can the Columbia - Suicide Severity Rat…" at bounding box center [322, 119] width 224 height 172
copy div "Which of the following can the Columbia - Suicide Severity Rating Scale (C-SSRS…"
click at [246, 171] on p "All of the above." at bounding box center [323, 174] width 183 height 8
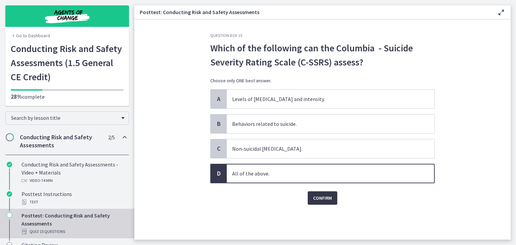
click at [319, 196] on span "Confirm" at bounding box center [322, 198] width 19 height 8
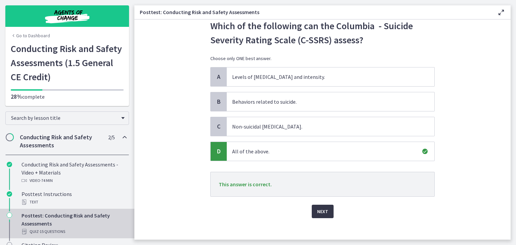
scroll to position [22, 0]
click at [319, 205] on button "Next" at bounding box center [323, 211] width 22 height 13
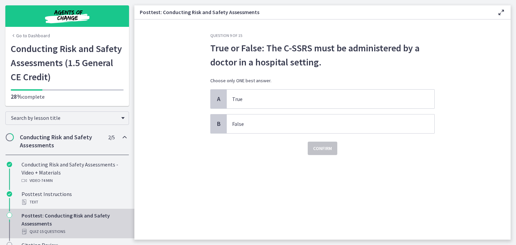
scroll to position [0, 0]
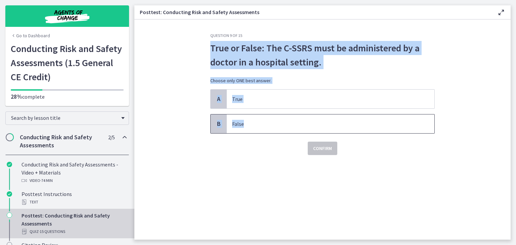
drag, startPoint x: 211, startPoint y: 43, endPoint x: 272, endPoint y: 124, distance: 101.1
click at [272, 124] on div "Question 9 of 15 True or False: The C-SSRS must be administered by a doctor in …" at bounding box center [322, 94] width 224 height 122
copy div "True or False: The C-SSRS must be administered by a doctor in a hospital settin…"
click at [241, 125] on p "False" at bounding box center [323, 124] width 183 height 8
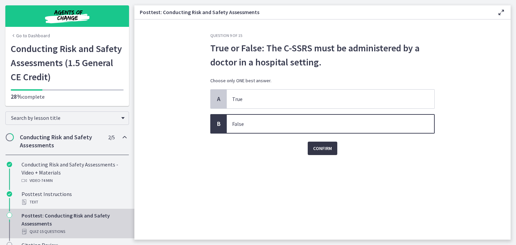
click at [328, 149] on span "Confirm" at bounding box center [322, 148] width 19 height 8
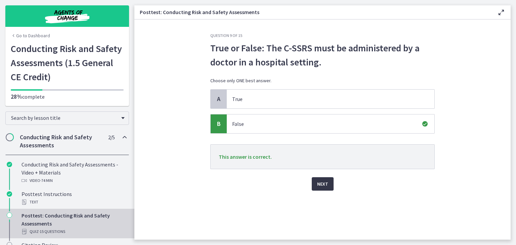
click at [323, 186] on span "Next" at bounding box center [322, 184] width 11 height 8
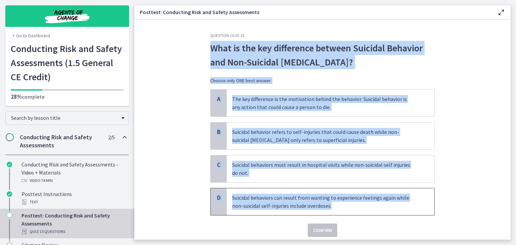
drag, startPoint x: 203, startPoint y: 46, endPoint x: 332, endPoint y: 207, distance: 206.2
click at [332, 207] on div "Question 10 of 15 What is the key difference between Suicidal Behavior and Non-…" at bounding box center [322, 136] width 235 height 207
copy div "What is the key difference between Suicidal Behavior and Non-Suicidal Self Inju…"
click at [264, 104] on p "The key difference is the motivation behind the behavior: Suicidal behavior is …" at bounding box center [323, 103] width 183 height 16
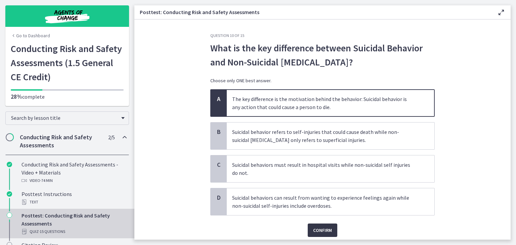
click at [323, 229] on span "Confirm" at bounding box center [322, 230] width 19 height 8
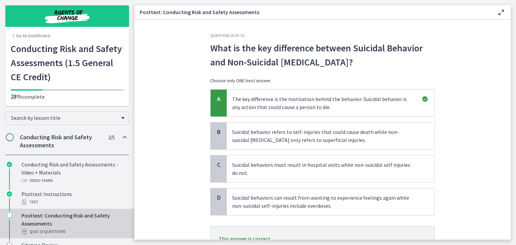
scroll to position [38, 0]
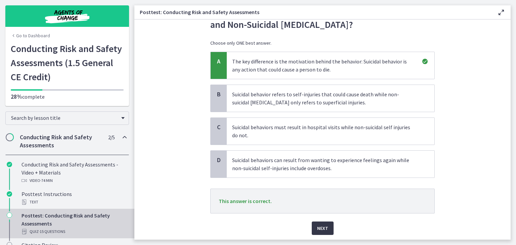
click at [317, 225] on span "Next" at bounding box center [322, 228] width 11 height 8
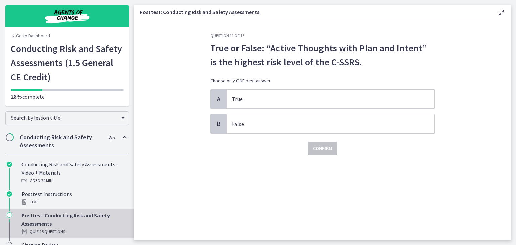
scroll to position [0, 0]
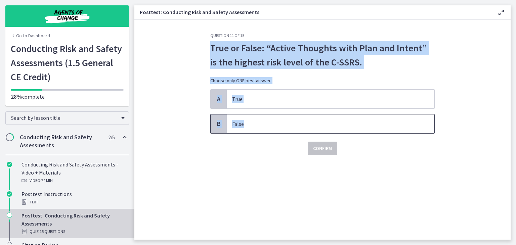
drag, startPoint x: 208, startPoint y: 42, endPoint x: 281, endPoint y: 120, distance: 106.9
click at [281, 120] on div "Question 11 of 15 True or False: “Active Thoughts with Plan and Intent” is the …" at bounding box center [322, 136] width 235 height 207
copy div "True or False: “Active Thoughts with Plan and Intent” is the highest risk level…"
click at [246, 96] on p "True" at bounding box center [323, 99] width 183 height 8
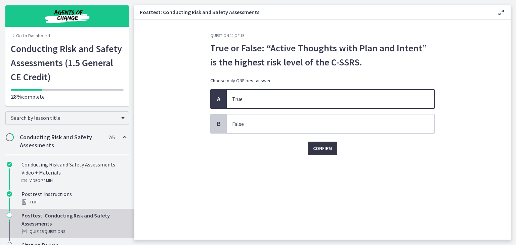
click at [323, 148] on span "Confirm" at bounding box center [322, 148] width 19 height 8
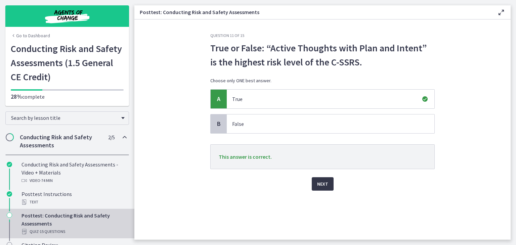
click at [319, 187] on span "Next" at bounding box center [322, 184] width 11 height 8
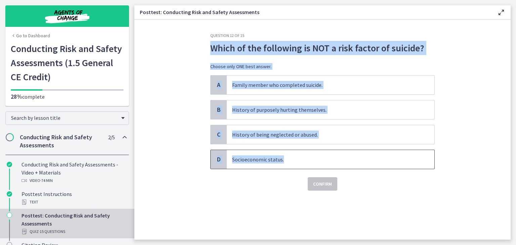
drag, startPoint x: 209, startPoint y: 43, endPoint x: 289, endPoint y: 155, distance: 137.4
click at [289, 155] on div "Question 12 of 15 Which of the following is NOT a risk factor of suicide? Choos…" at bounding box center [322, 136] width 235 height 207
click at [236, 150] on span "Socioeconomic status." at bounding box center [331, 159] width 208 height 19
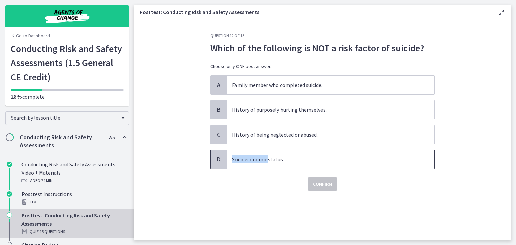
click at [236, 150] on span "Socioeconomic status." at bounding box center [331, 159] width 208 height 19
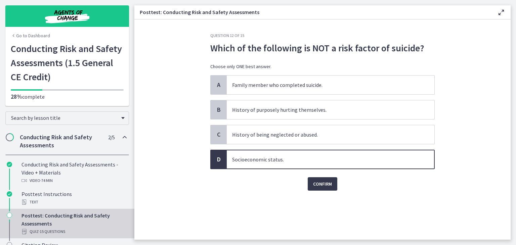
click at [327, 161] on p "Socioeconomic status." at bounding box center [323, 159] width 183 height 8
click at [329, 183] on span "Confirm" at bounding box center [322, 184] width 19 height 8
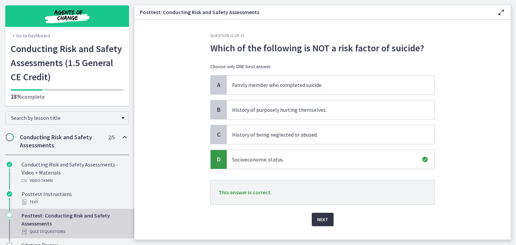
click at [317, 217] on span "Next" at bounding box center [322, 220] width 11 height 8
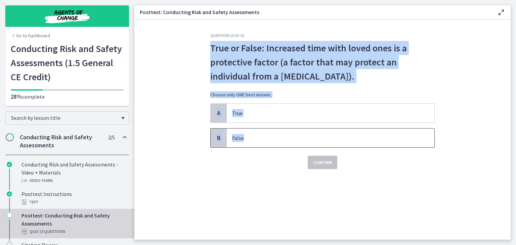
drag, startPoint x: 208, startPoint y: 42, endPoint x: 300, endPoint y: 128, distance: 125.9
click at [300, 128] on div "Question 13 of 15 True or False: Increased time with loved ones is a protective…" at bounding box center [322, 136] width 235 height 207
click at [234, 111] on p "True" at bounding box center [323, 113] width 183 height 8
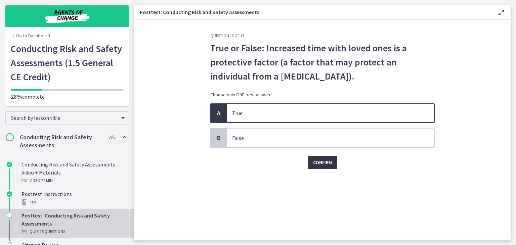
click at [321, 166] on span "Confirm" at bounding box center [322, 163] width 19 height 8
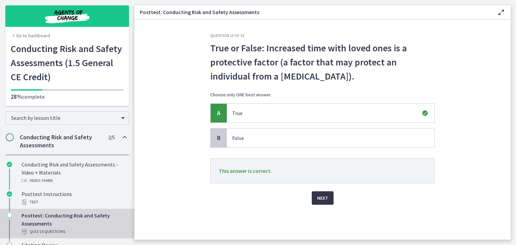
click at [317, 196] on span "Next" at bounding box center [322, 198] width 11 height 8
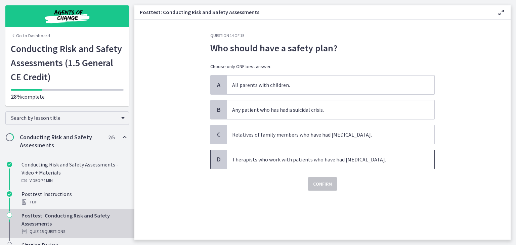
click at [276, 156] on p "Therapists who work with patients who have had suicidal ideations." at bounding box center [323, 159] width 183 height 8
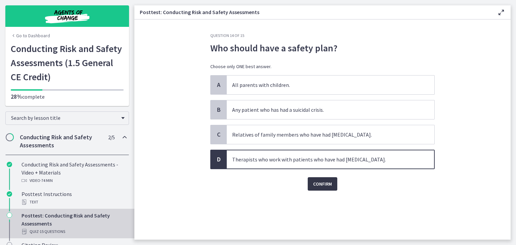
click at [321, 178] on button "Confirm" at bounding box center [323, 183] width 30 height 13
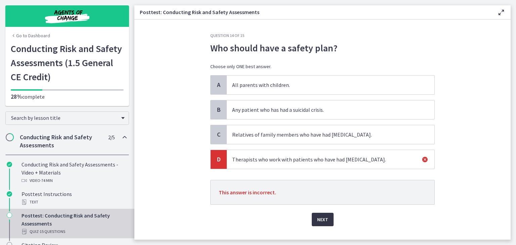
click at [321, 217] on span "Next" at bounding box center [322, 220] width 11 height 8
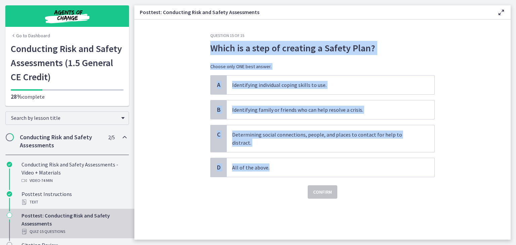
drag, startPoint x: 211, startPoint y: 42, endPoint x: 302, endPoint y: 149, distance: 140.7
click at [302, 149] on div "Question 15 of 15 Which is a step of creating a Safety Plan? Choose only ONE be…" at bounding box center [322, 116] width 224 height 166
click at [240, 158] on span "All of the above." at bounding box center [331, 167] width 208 height 19
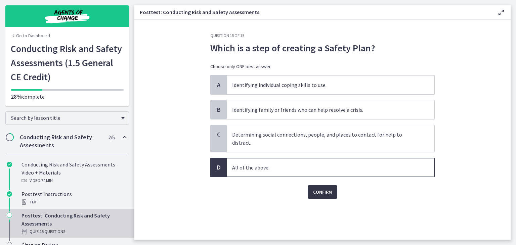
click at [330, 188] on span "Confirm" at bounding box center [322, 192] width 19 height 8
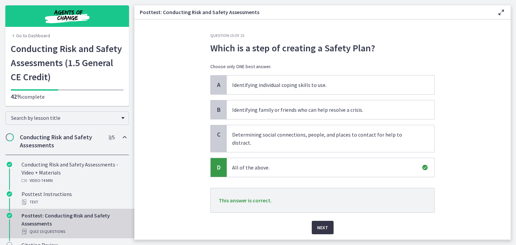
click at [324, 224] on span "Next" at bounding box center [322, 228] width 11 height 8
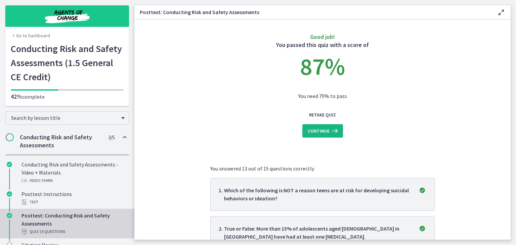
drag, startPoint x: 363, startPoint y: 155, endPoint x: 322, endPoint y: 131, distance: 47.7
click at [322, 131] on span "Continue" at bounding box center [319, 131] width 22 height 8
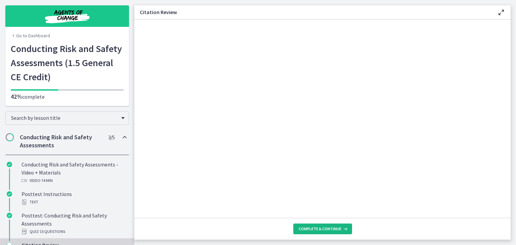
click at [324, 229] on span "Complete & continue" at bounding box center [320, 228] width 43 height 5
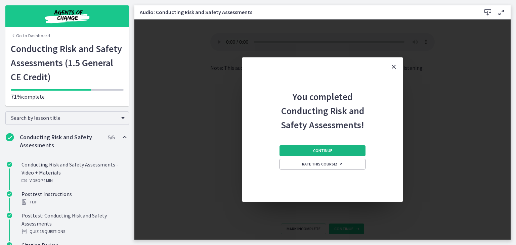
click at [318, 149] on span "Continue" at bounding box center [322, 150] width 19 height 5
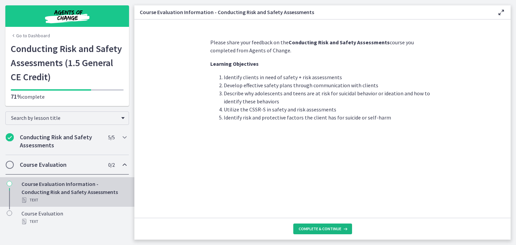
click at [317, 229] on span "Complete & continue" at bounding box center [320, 228] width 43 height 5
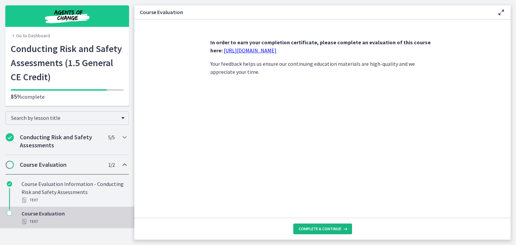
click at [317, 229] on span "Complete & continue" at bounding box center [320, 228] width 43 height 5
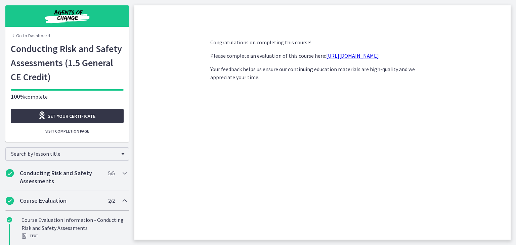
click at [90, 116] on span "Get your certificate" at bounding box center [71, 116] width 48 height 8
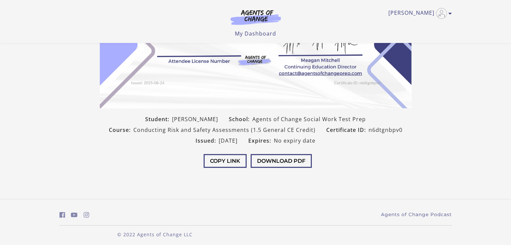
scroll to position [129, 0]
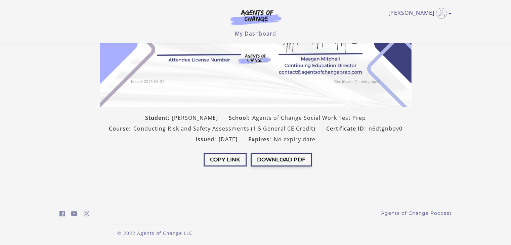
click at [270, 162] on button "Download PDF" at bounding box center [281, 160] width 61 height 14
